Goal: Check status: Check status

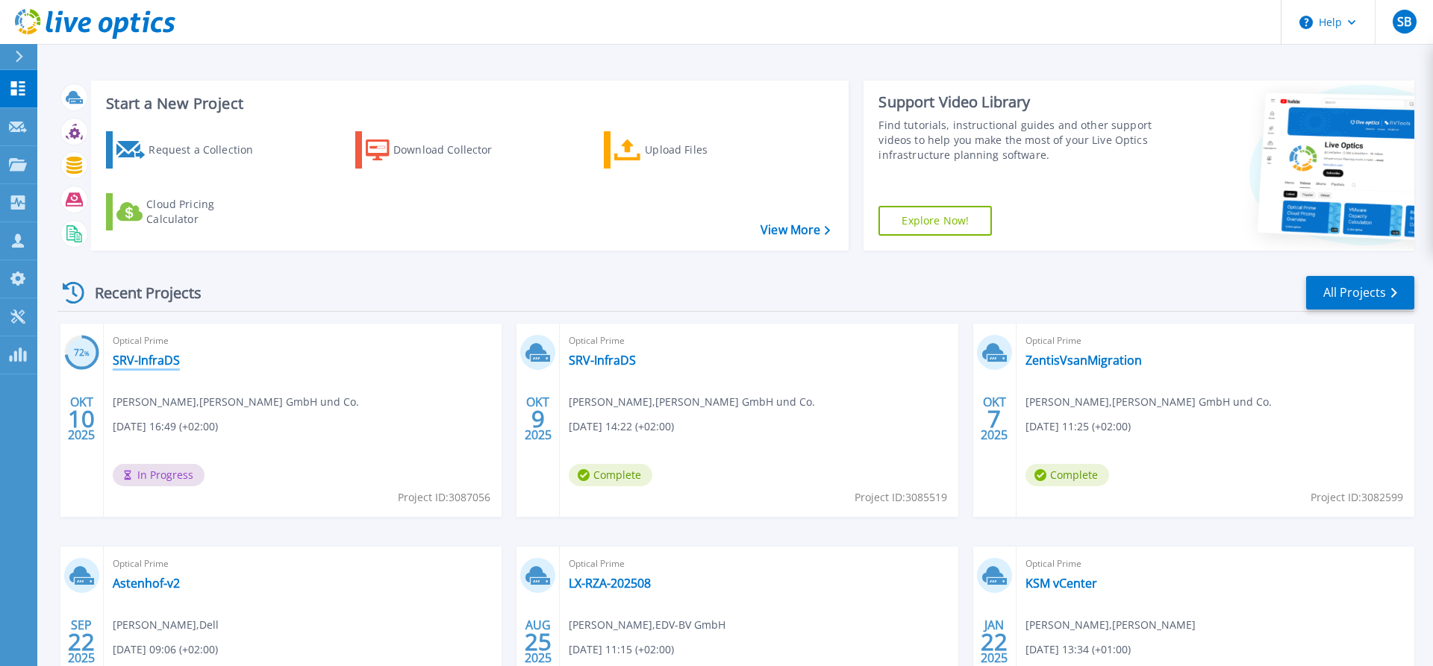
click at [159, 358] on link "SRV-InfraDS" at bounding box center [146, 360] width 67 height 15
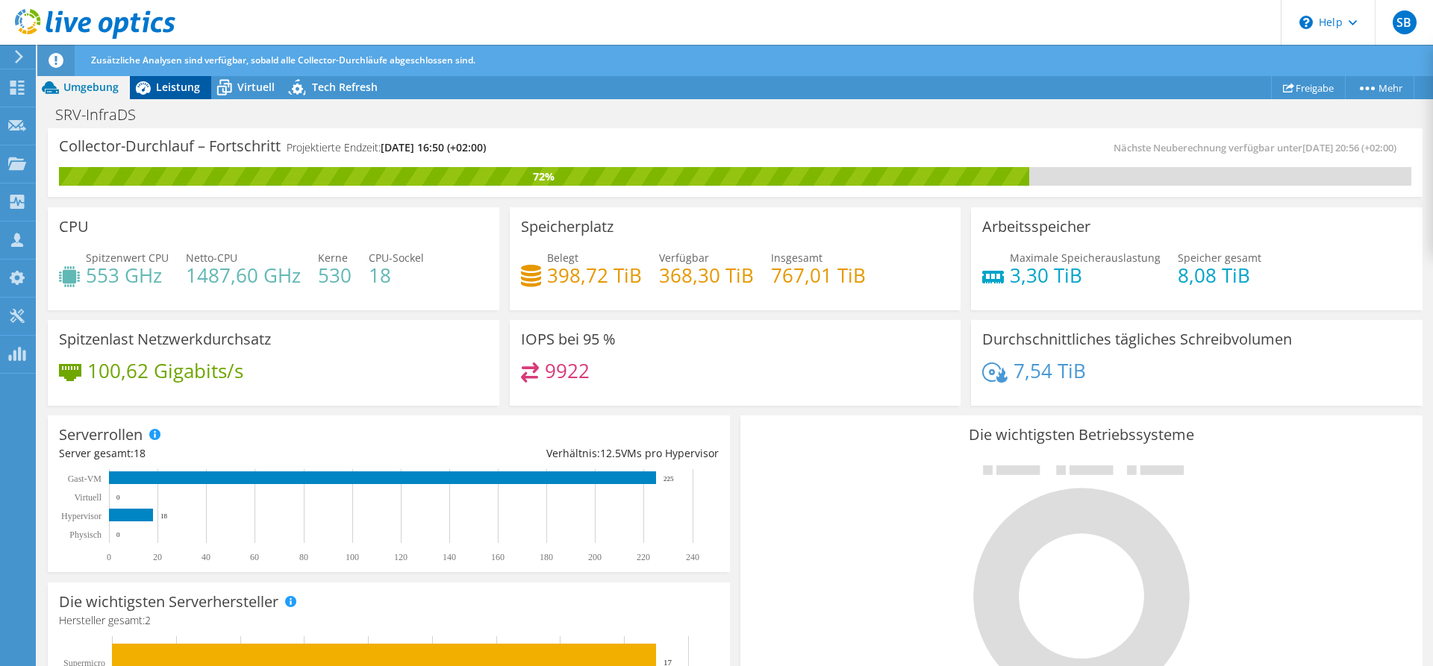
click at [185, 84] on span "Leistung" at bounding box center [178, 87] width 44 height 14
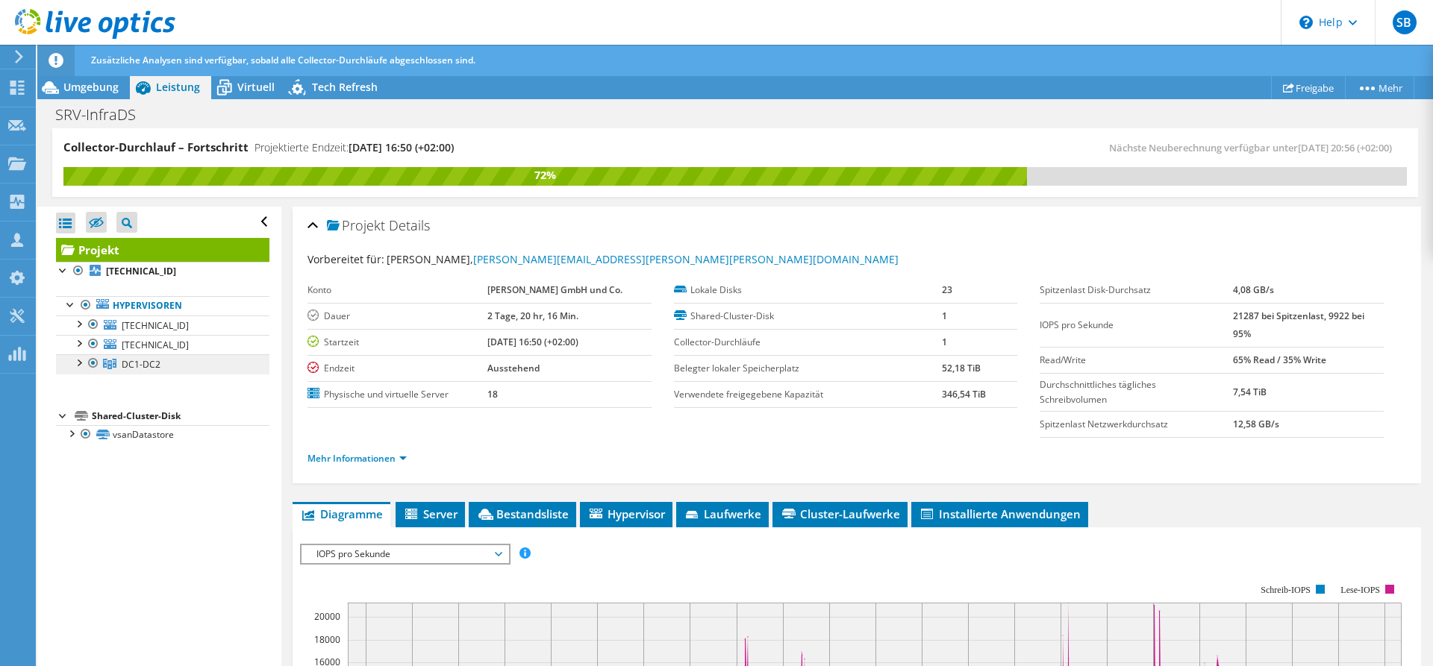
click at [157, 365] on span "DC1-DC2" at bounding box center [141, 364] width 39 height 13
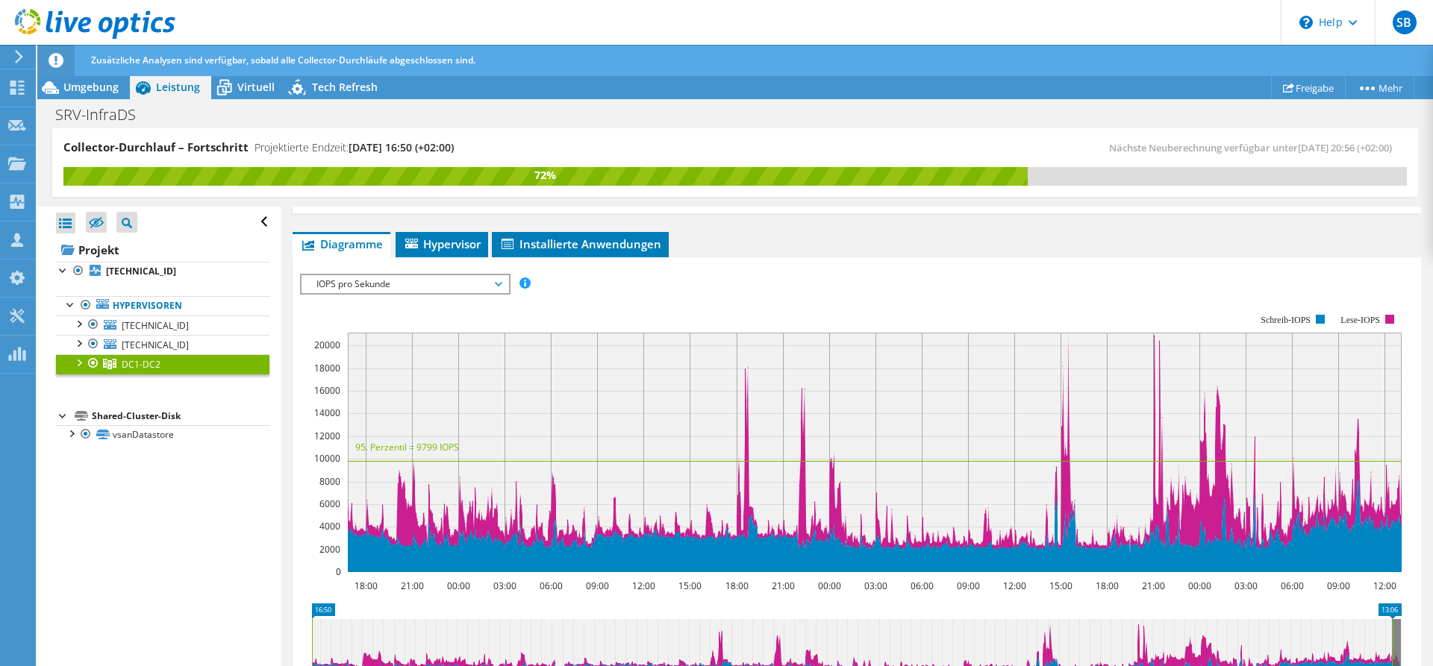
scroll to position [264, 0]
